Goal: Browse casually: Explore the website without a specific task or goal

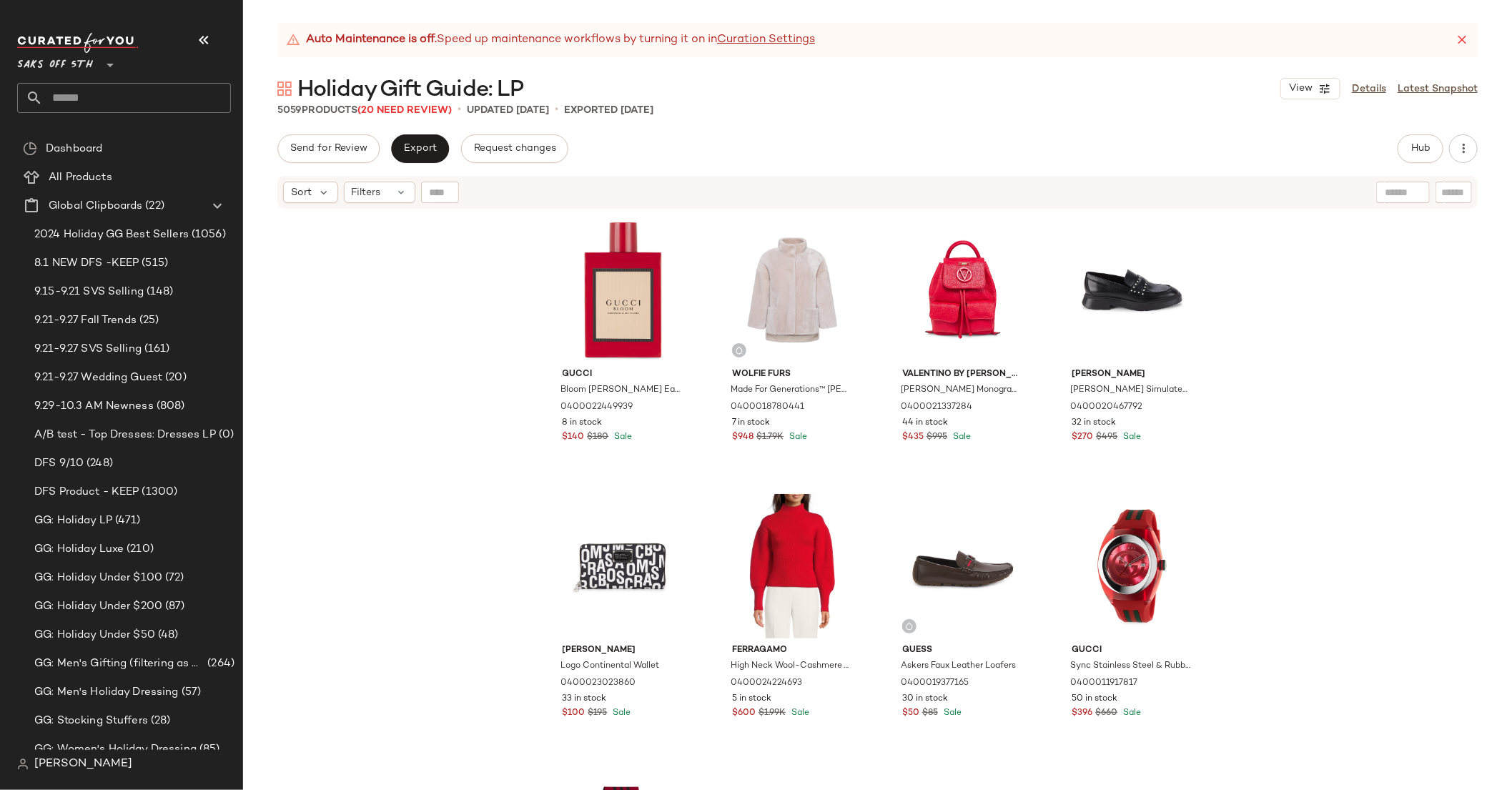
click at [1239, 312] on div "Gucci Bloom [PERSON_NAME] Eau de Parfum 0400022449939 8 in stock $140 $180 Sale…" at bounding box center [877, 517] width 1269 height 615
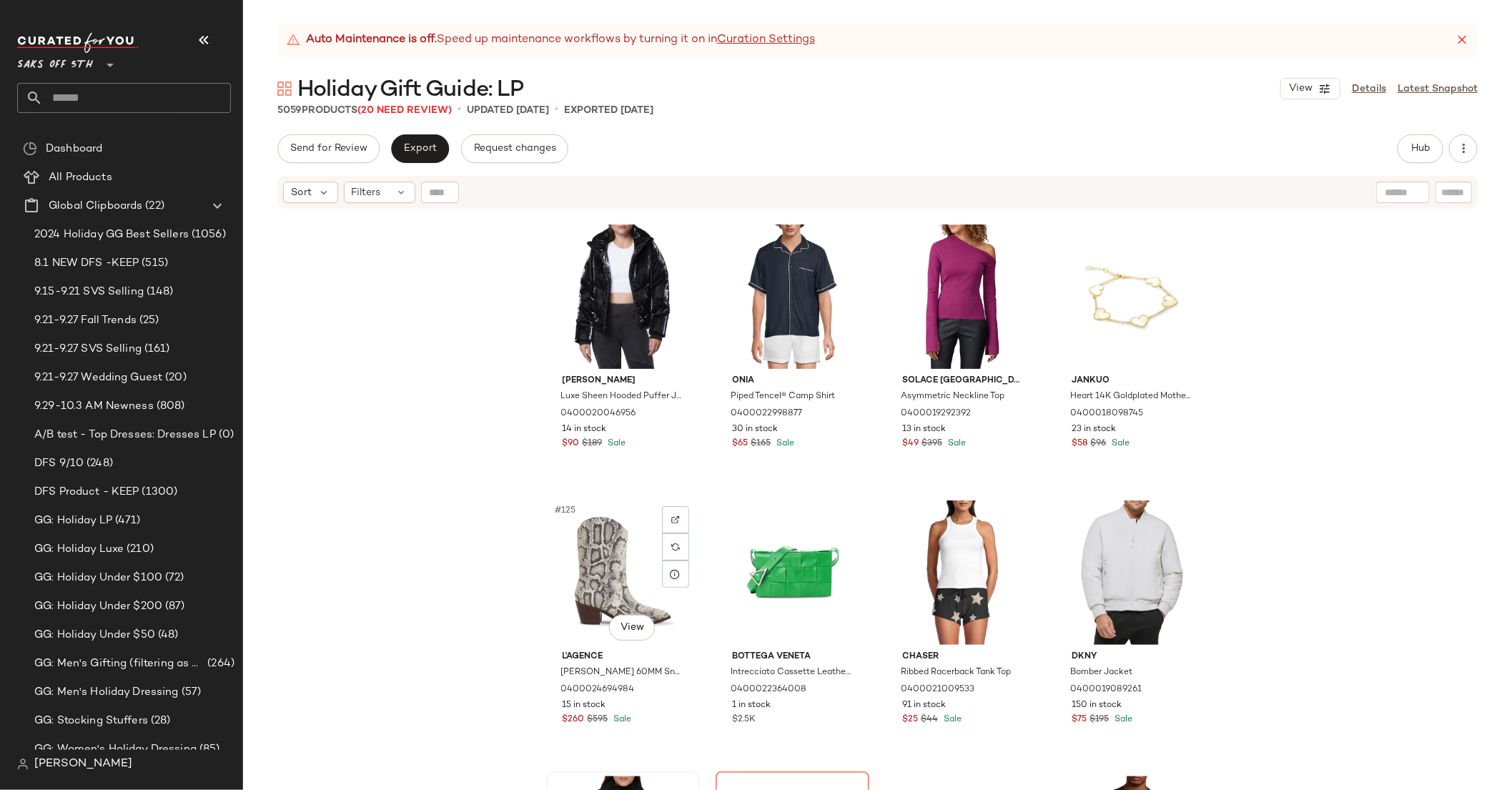
scroll to position [8028, 0]
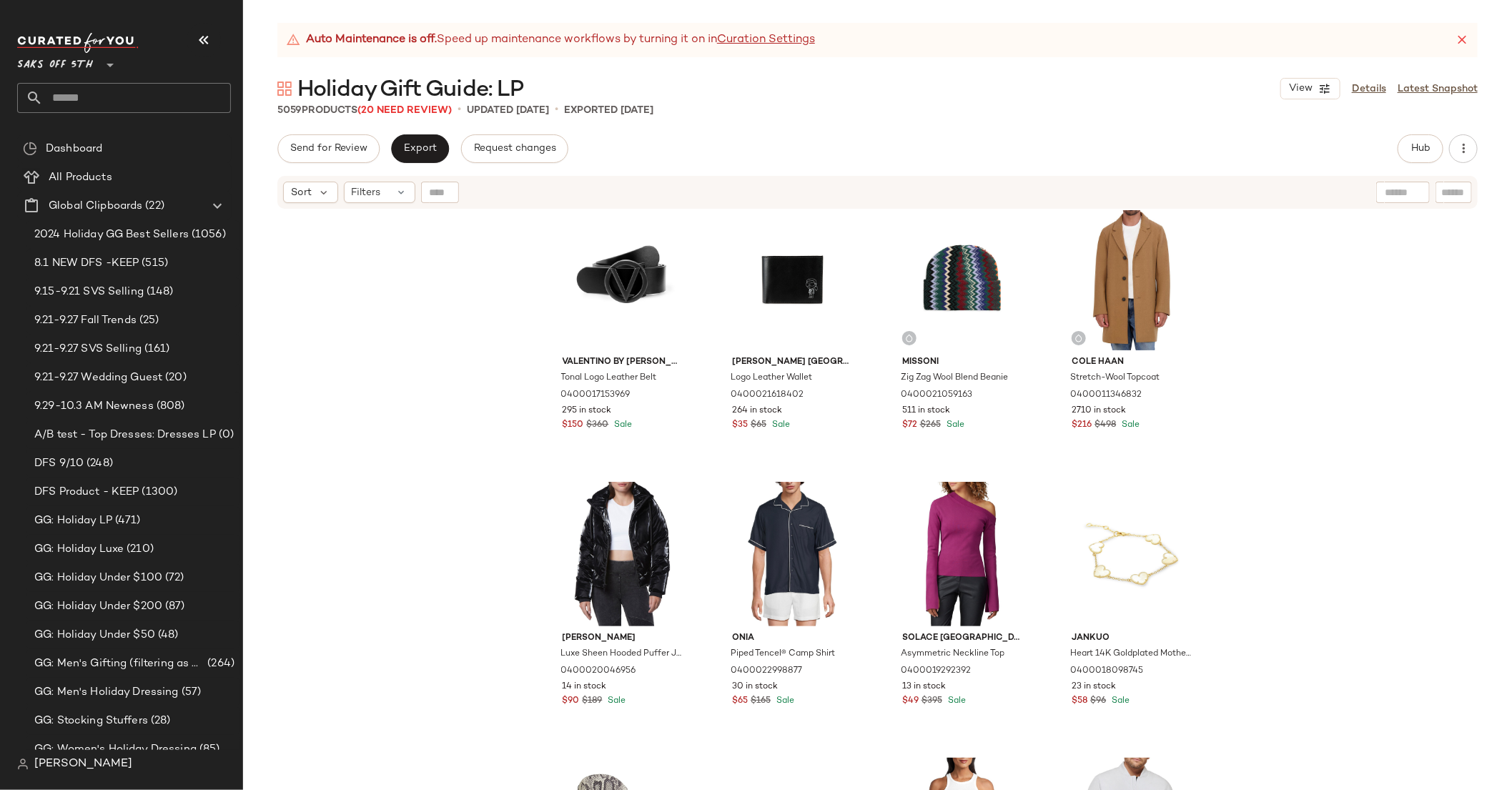
click at [1239, 354] on div "Valentino by [PERSON_NAME] Tonal Logo Leather Belt 0400017153969 295 in stock $…" at bounding box center [877, 517] width 1269 height 615
click at [1239, 298] on div "Valentino by [PERSON_NAME] Tonal Logo Leather Belt 0400017153969 295 in stock $…" at bounding box center [877, 517] width 1269 height 615
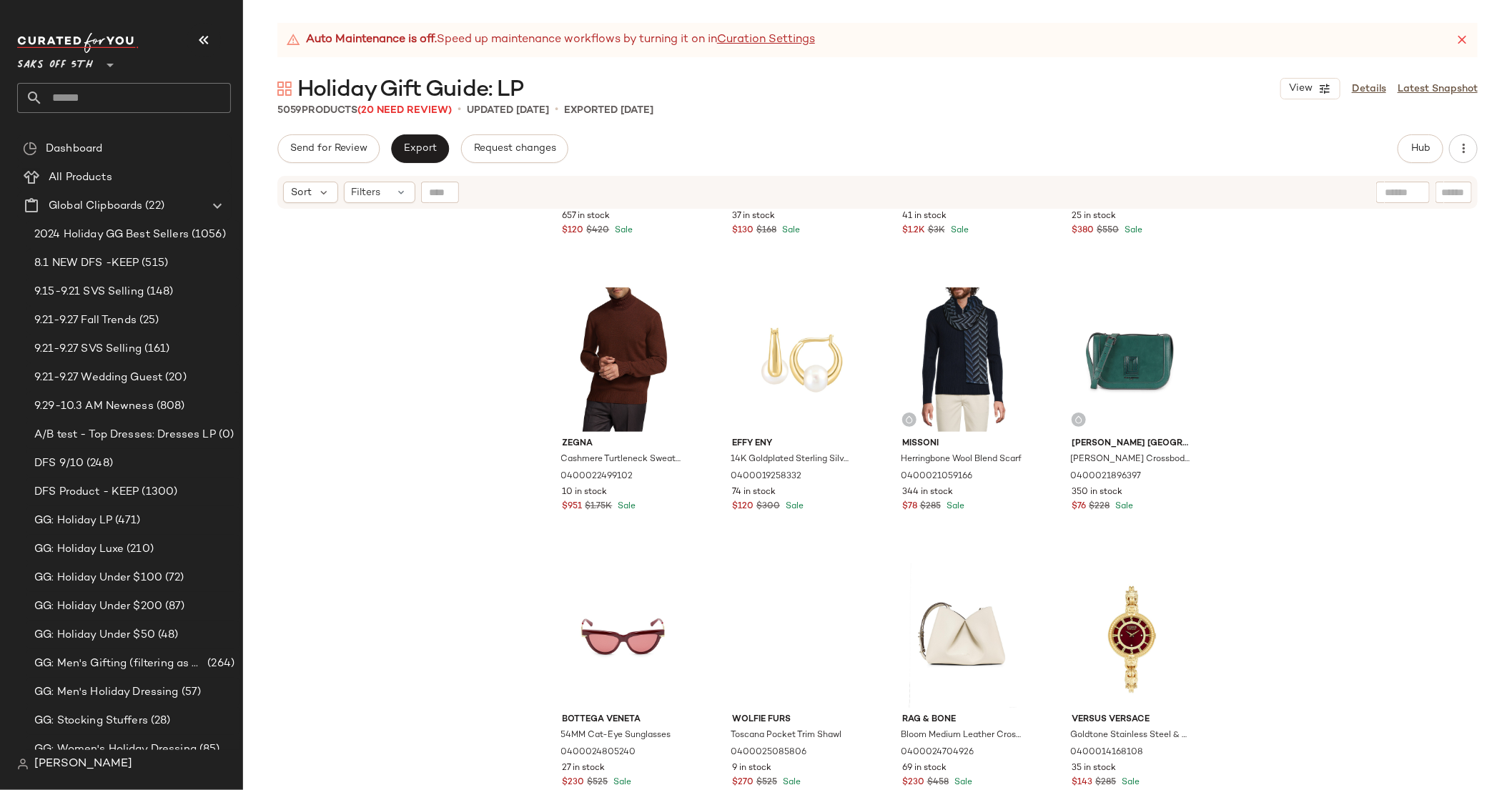
scroll to position [6314, 0]
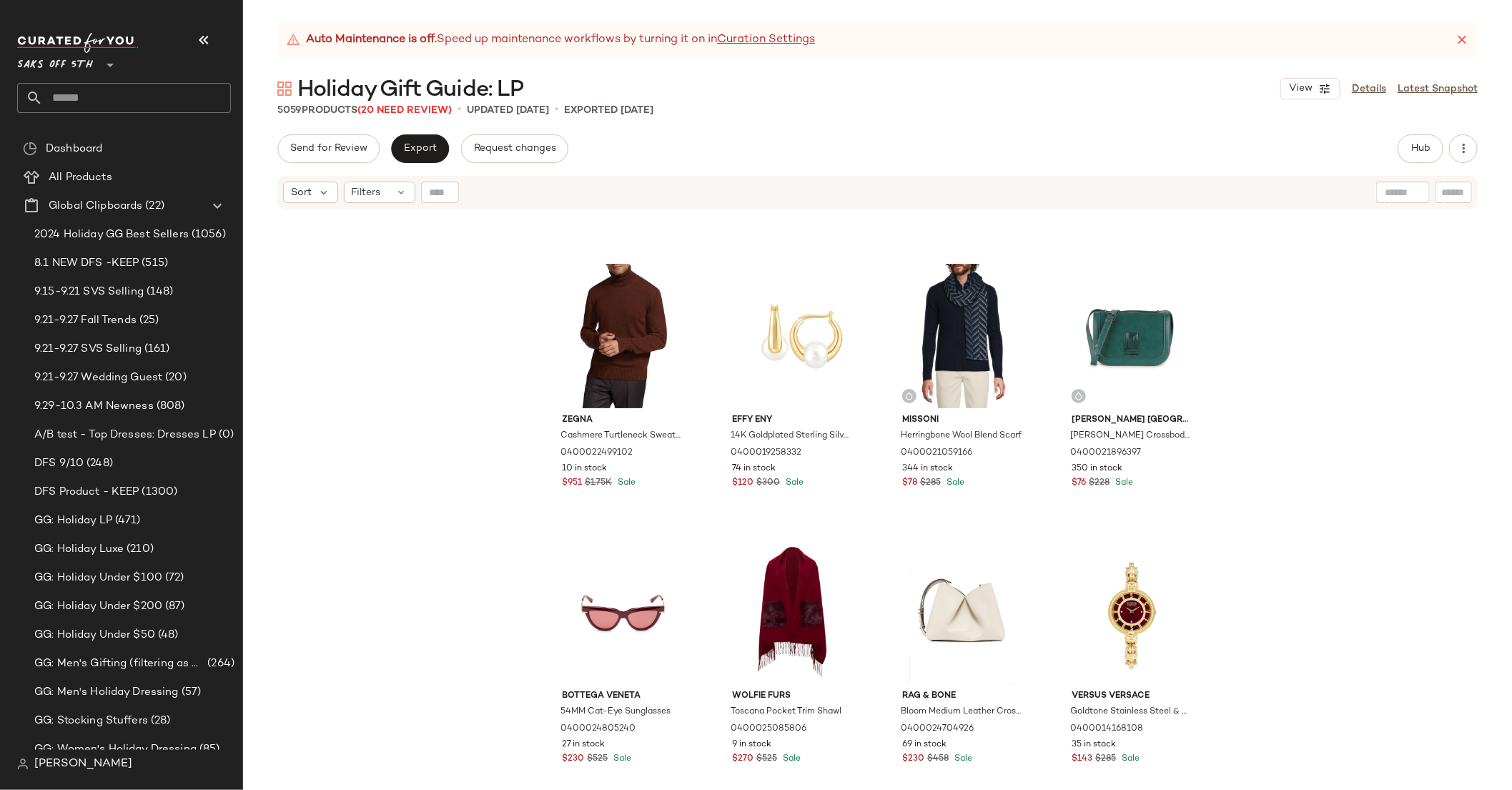
click at [1239, 292] on div "Cole Haan Faux Fur & Wool Blend Coat 0400017854319 657 in stock $120 $420 Sale …" at bounding box center [877, 517] width 1269 height 615
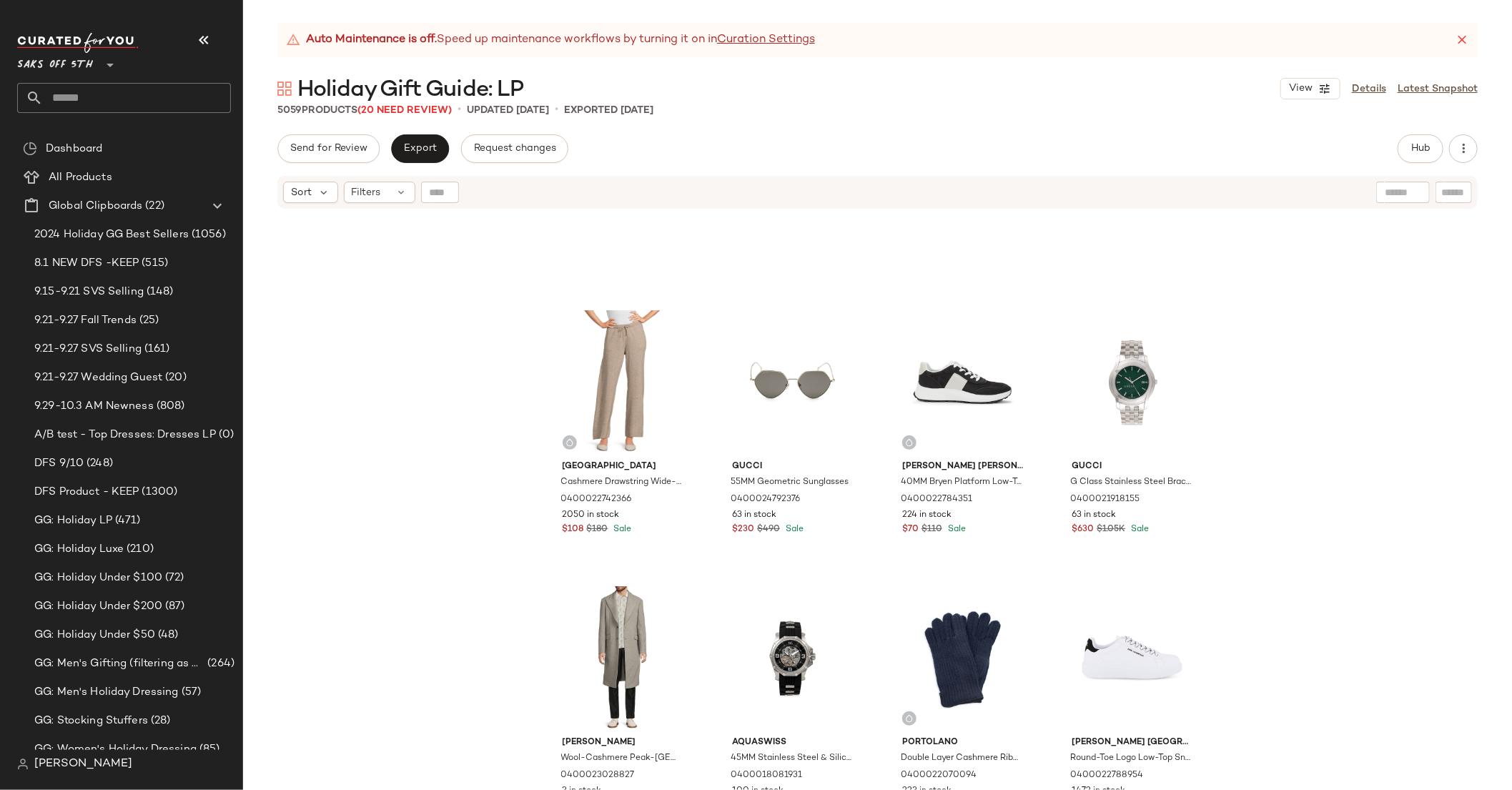
scroll to position [7371, 0]
click at [92, 91] on input "text" at bounding box center [137, 98] width 188 height 30
type input "*"
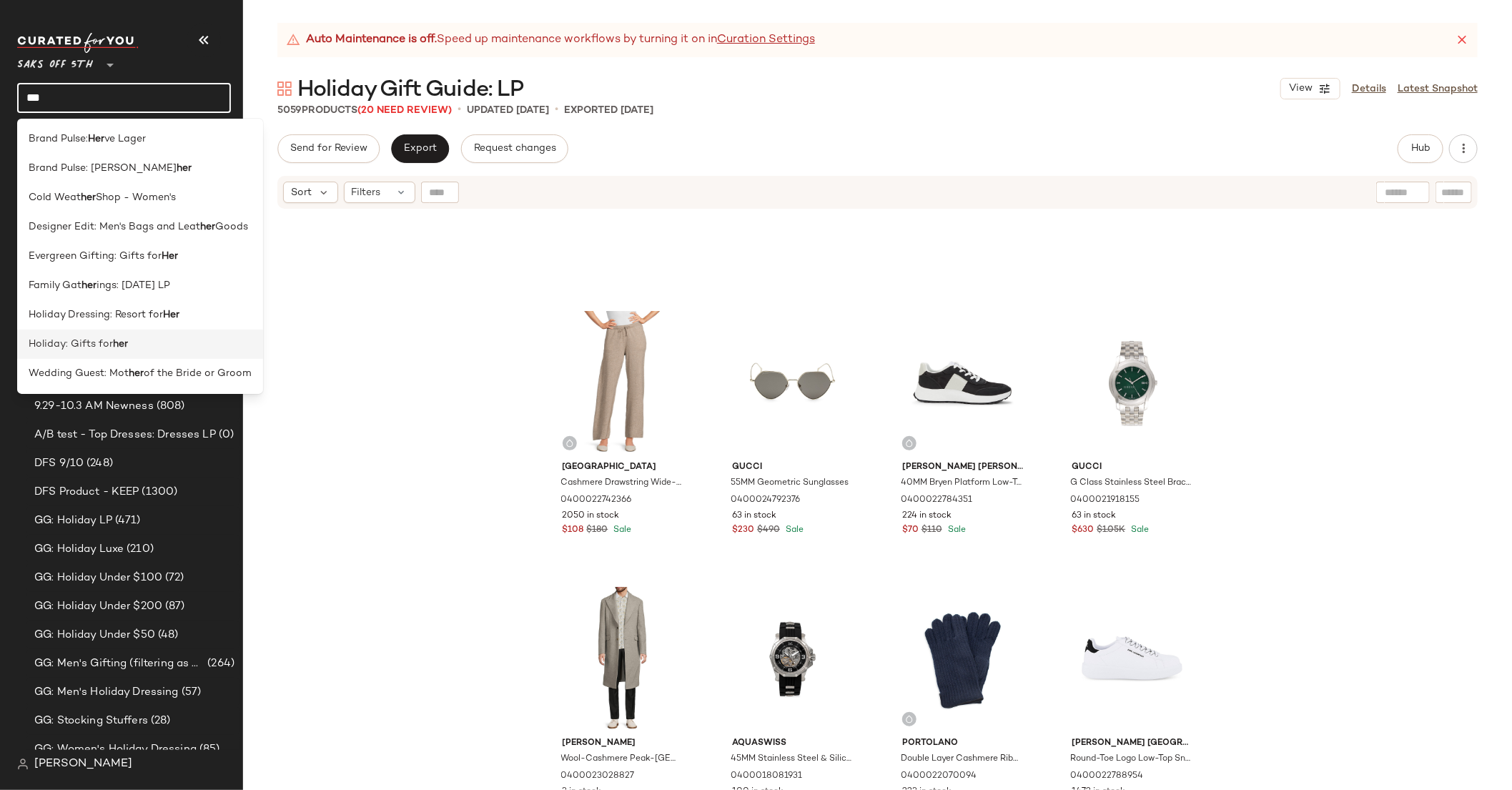
type input "***"
click at [101, 342] on span "Holiday: Gifts for" at bounding box center [70, 344] width 84 height 15
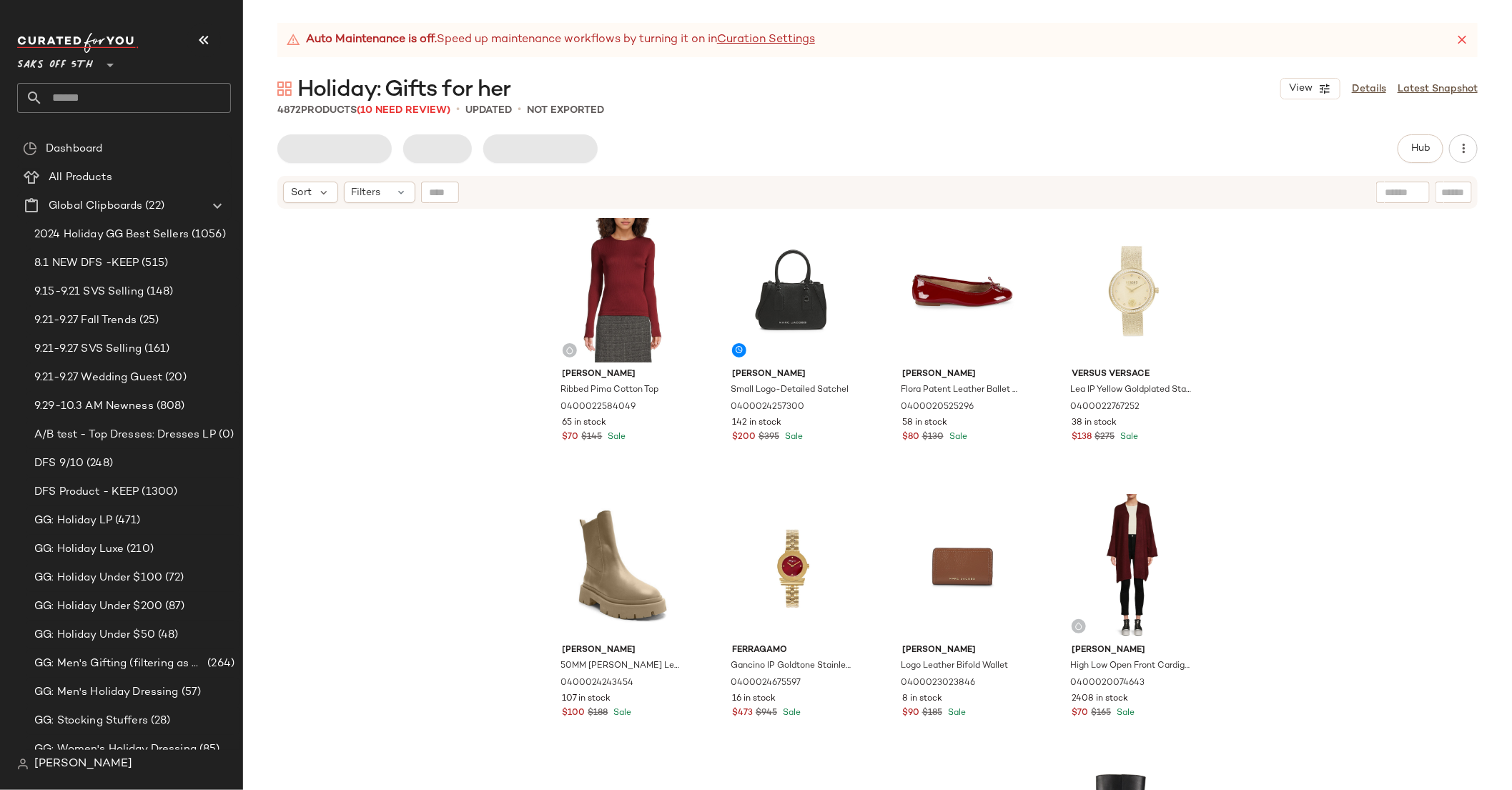
click at [1239, 298] on div "[PERSON_NAME] Pima Cotton Top 0400022584049 65 in stock $70 $145 Sale [PERSON_N…" at bounding box center [877, 517] width 1269 height 615
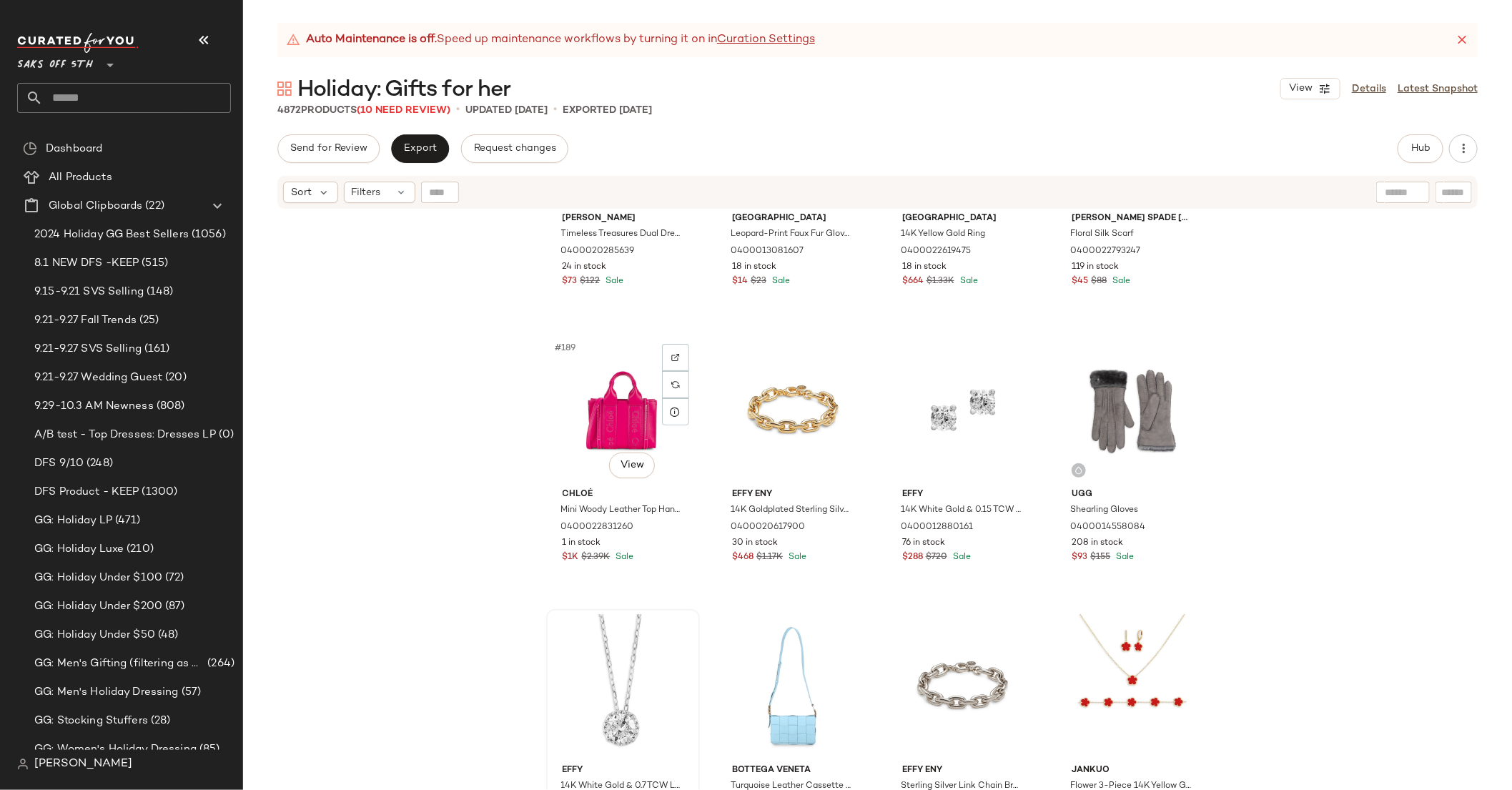
scroll to position [12617, 0]
